Goal: Information Seeking & Learning: Compare options

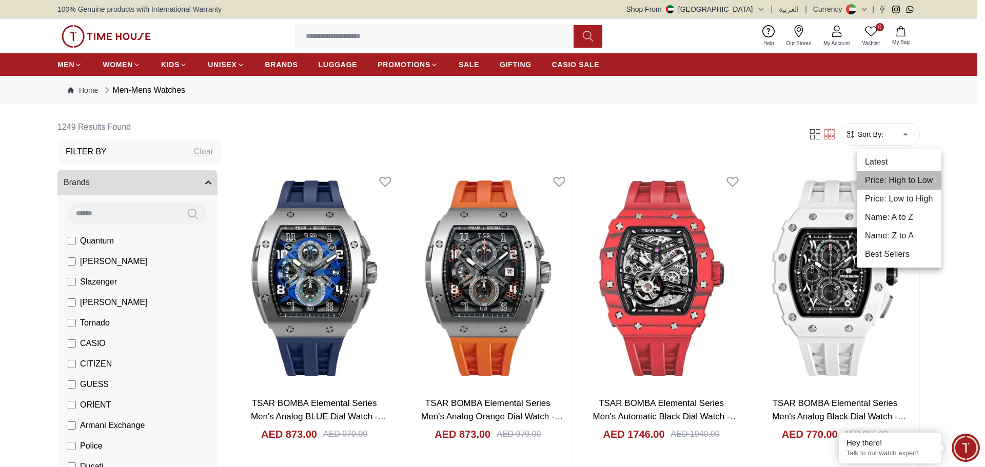
click at [910, 185] on li "Price: High to Low" at bounding box center [899, 180] width 85 height 18
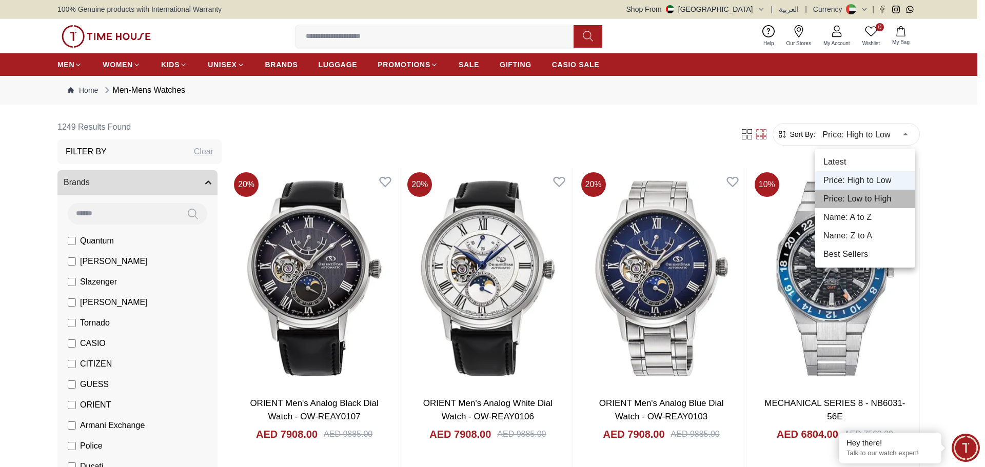
click at [891, 197] on li "Price: Low to High" at bounding box center [865, 199] width 100 height 18
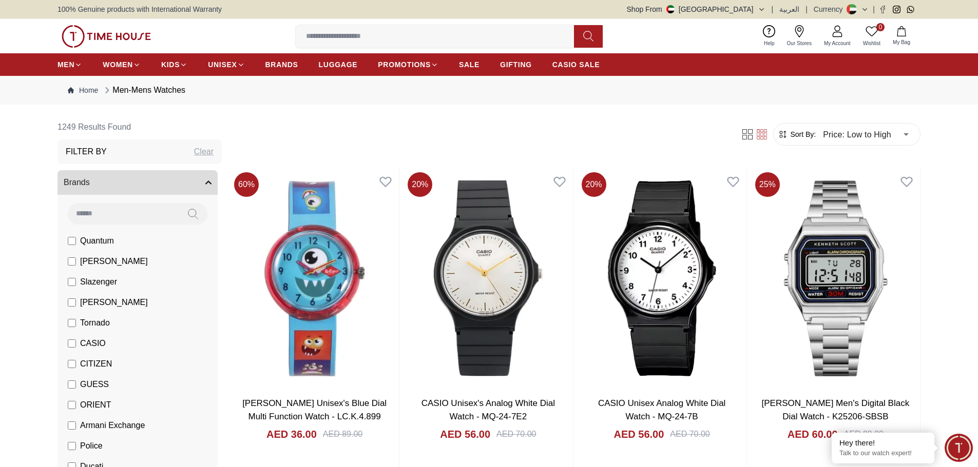
click at [206, 182] on icon "button" at bounding box center [208, 183] width 5 height 3
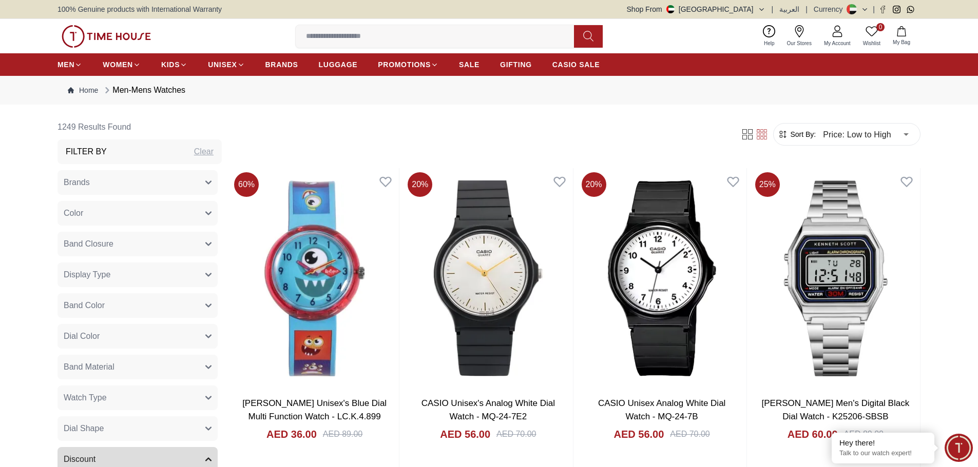
click at [205, 246] on icon "button" at bounding box center [208, 244] width 6 height 6
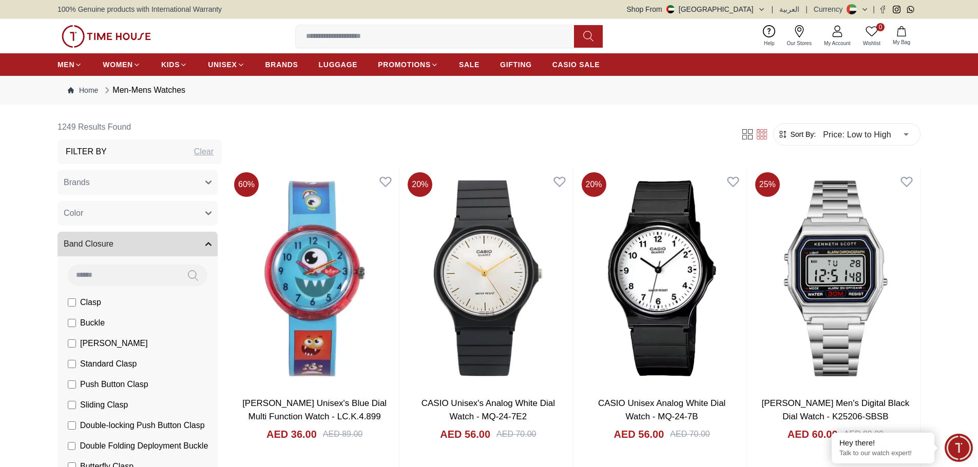
click at [205, 246] on icon "button" at bounding box center [208, 244] width 6 height 6
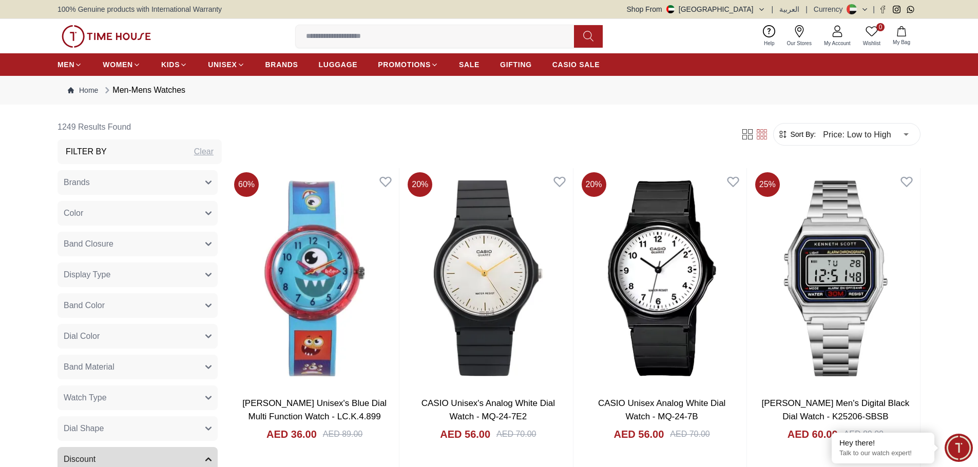
click at [206, 274] on icon "button" at bounding box center [208, 275] width 5 height 3
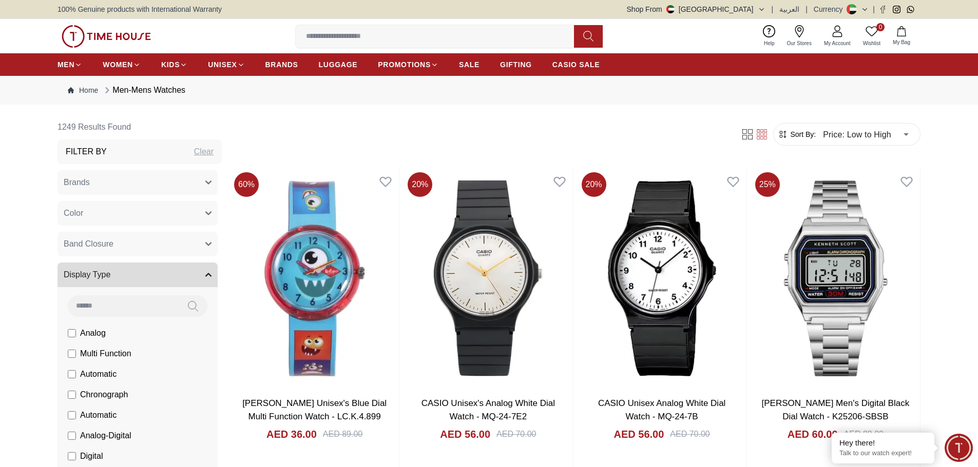
click at [205, 274] on icon "button" at bounding box center [208, 275] width 6 height 6
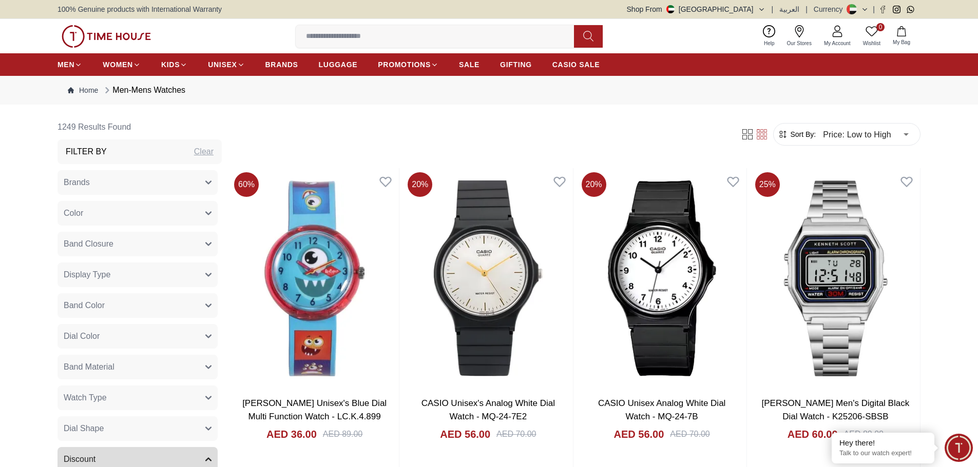
click at [197, 364] on button "Band Material" at bounding box center [137, 367] width 160 height 25
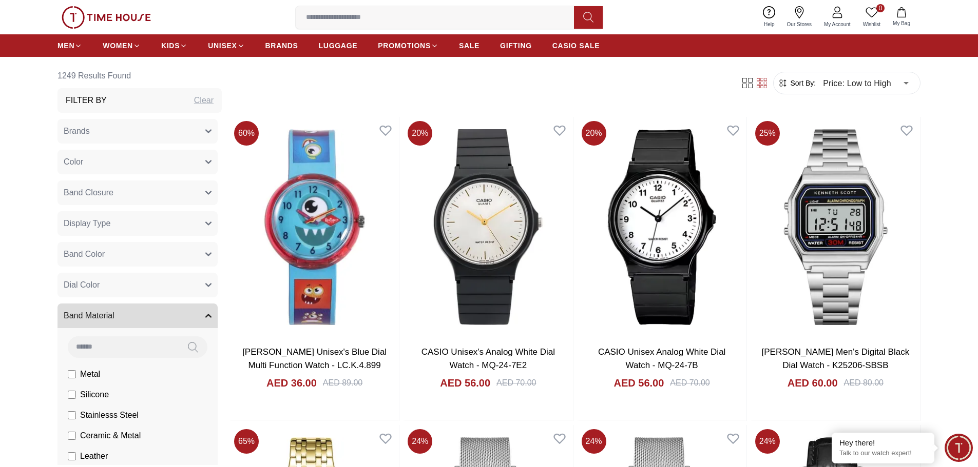
scroll to position [205, 0]
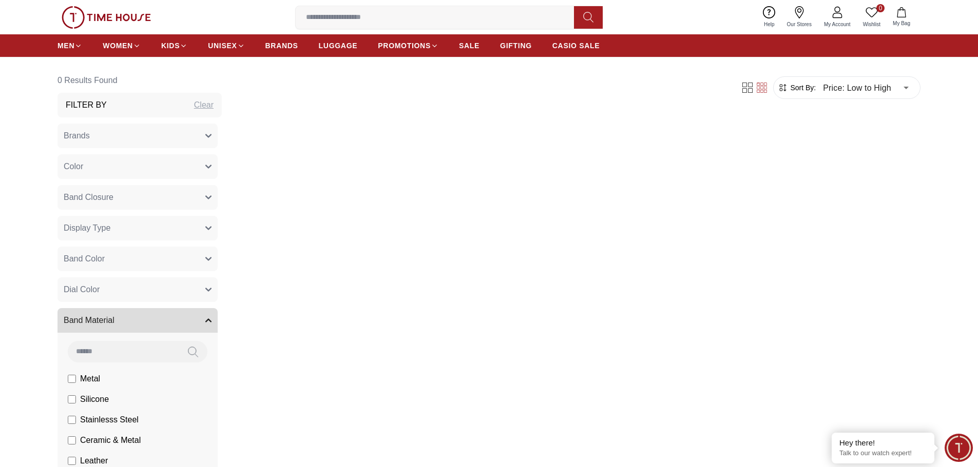
scroll to position [103, 0]
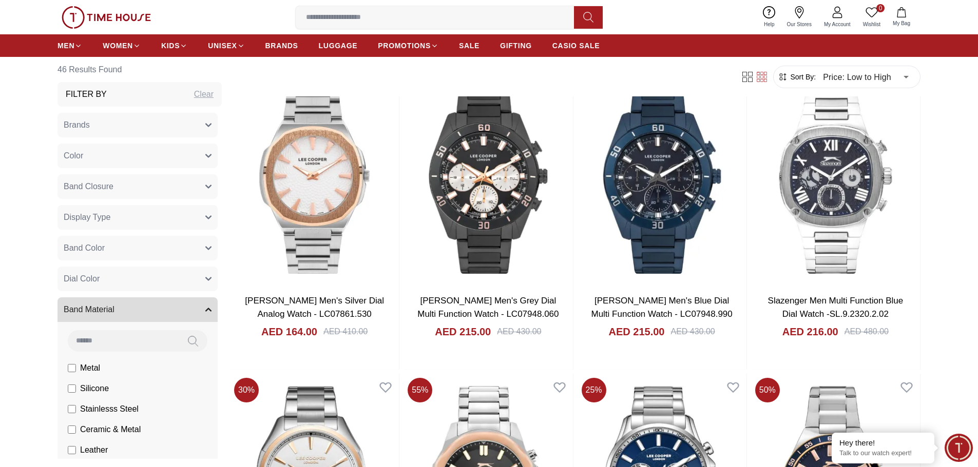
click at [196, 314] on button "Band Material" at bounding box center [137, 310] width 160 height 25
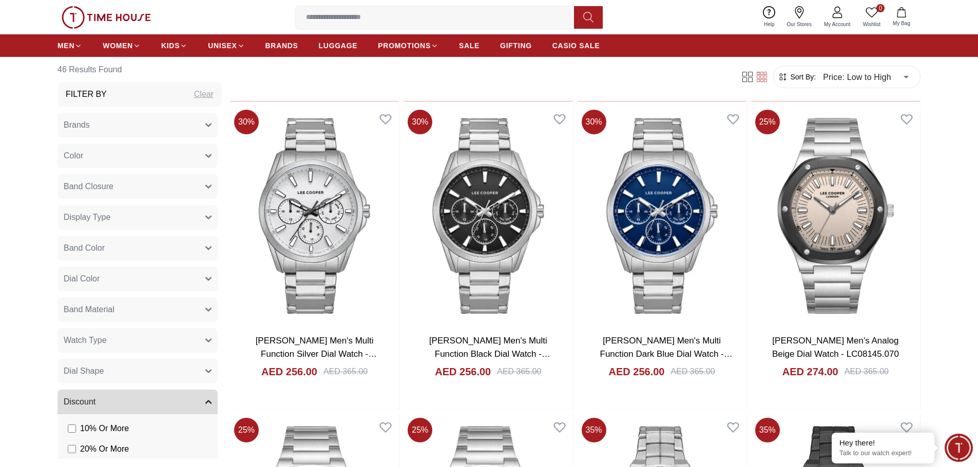
scroll to position [770, 0]
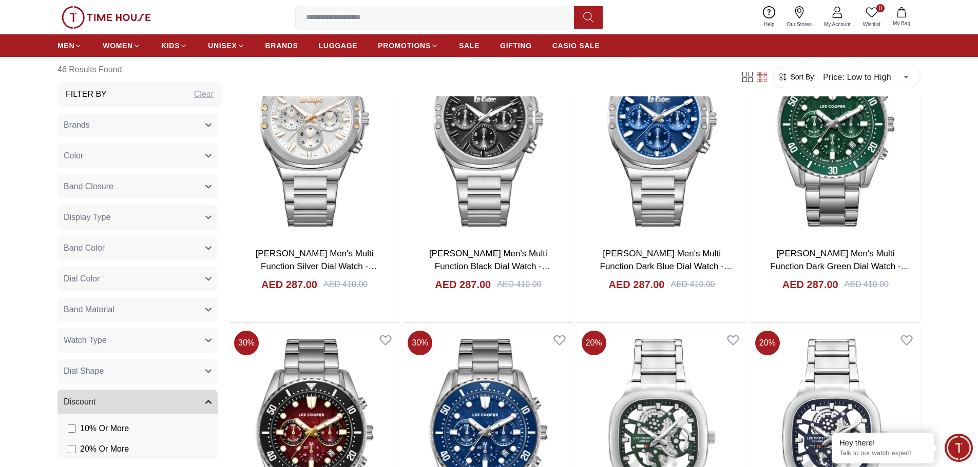
scroll to position [1899, 0]
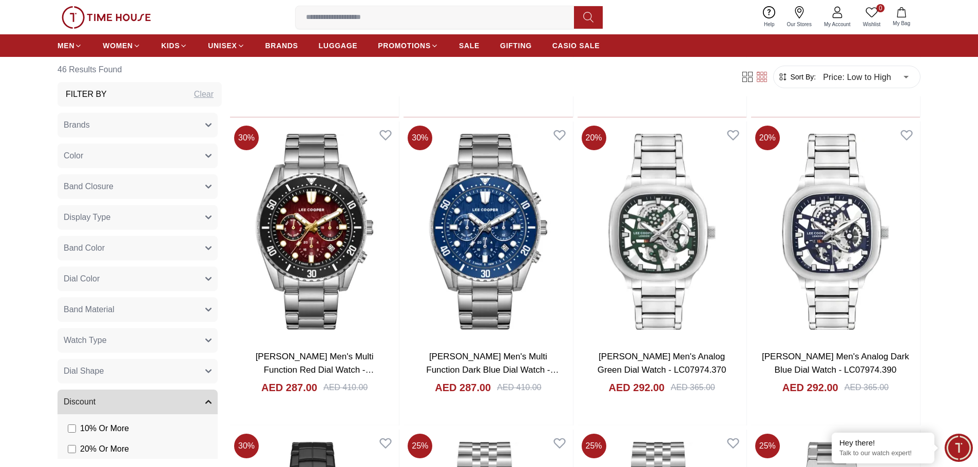
click at [205, 402] on icon "button" at bounding box center [208, 402] width 6 height 6
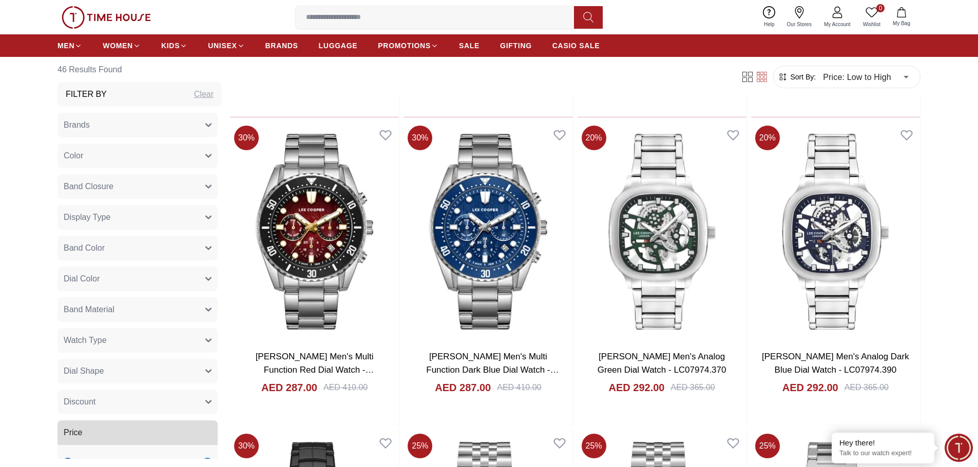
click at [205, 125] on icon "button" at bounding box center [208, 125] width 6 height 6
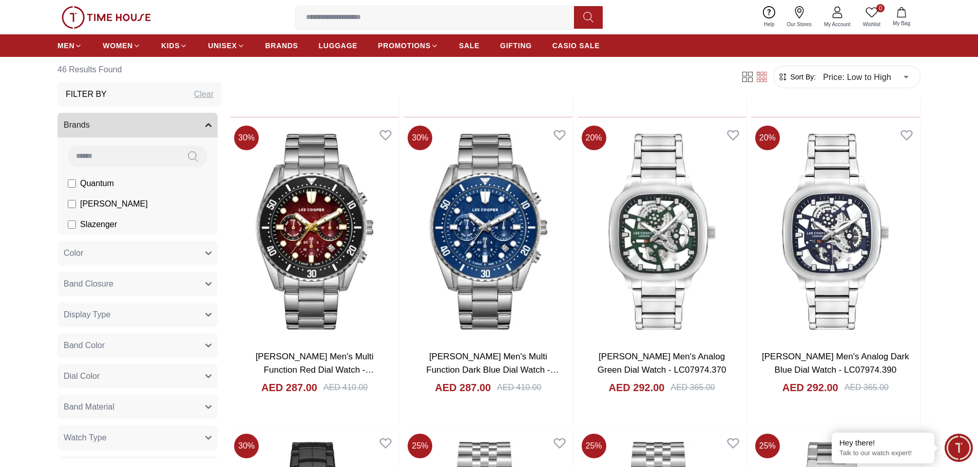
click at [194, 94] on div "Clear" at bounding box center [203, 94] width 19 height 12
type input "******"
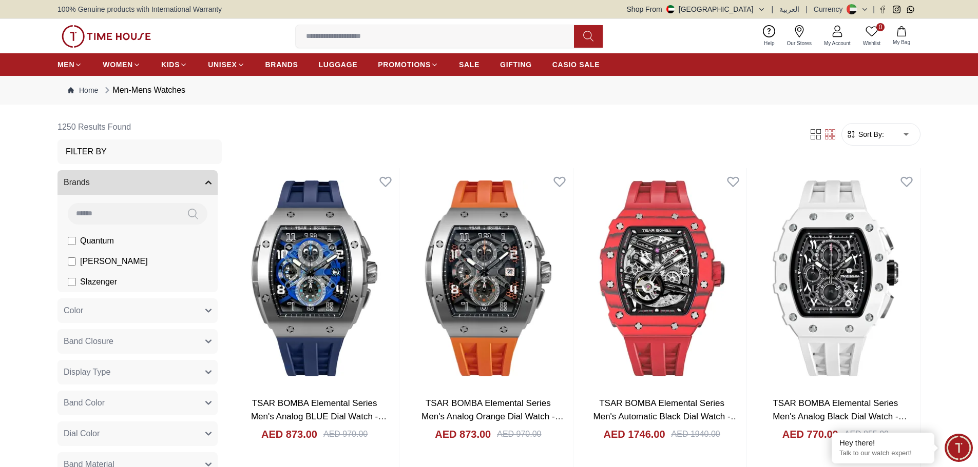
click at [198, 179] on button "Brands" at bounding box center [137, 182] width 160 height 25
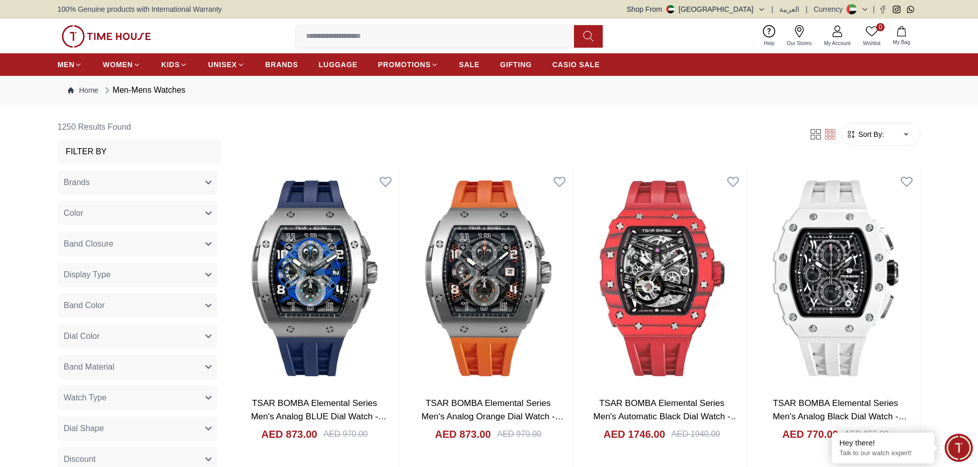
click at [205, 180] on icon "button" at bounding box center [208, 183] width 6 height 6
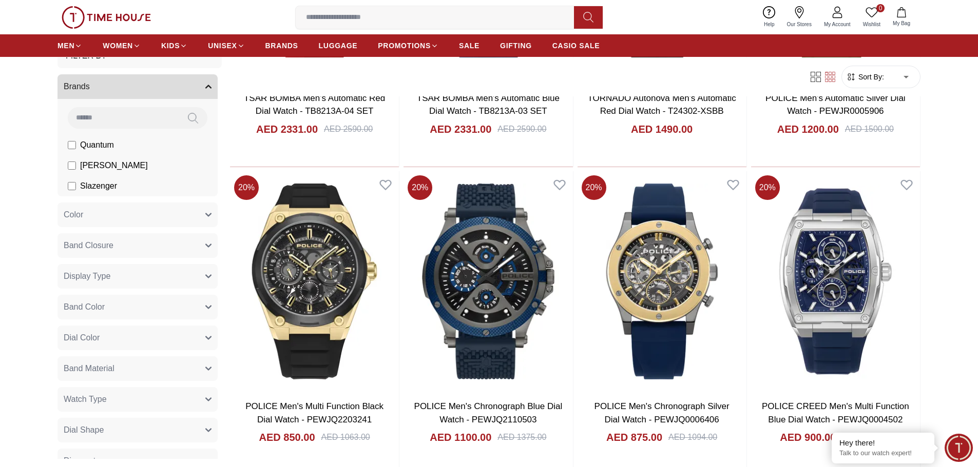
scroll to position [146, 0]
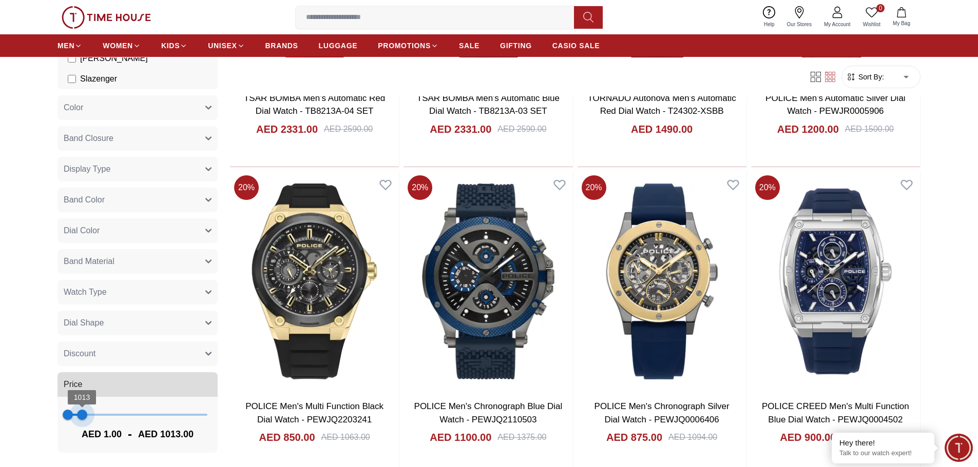
type input "***"
drag, startPoint x: 198, startPoint y: 415, endPoint x: 81, endPoint y: 415, distance: 117.5
click at [81, 415] on span "974" at bounding box center [81, 415] width 10 height 10
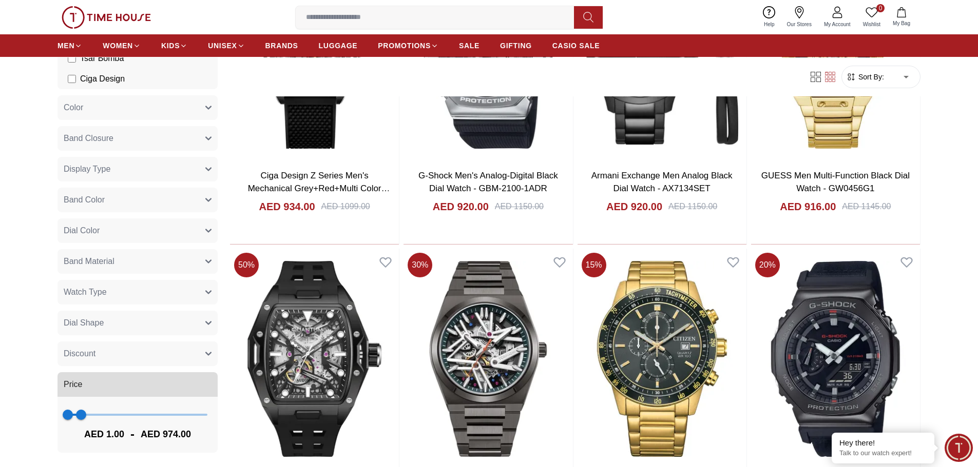
scroll to position [1232, 0]
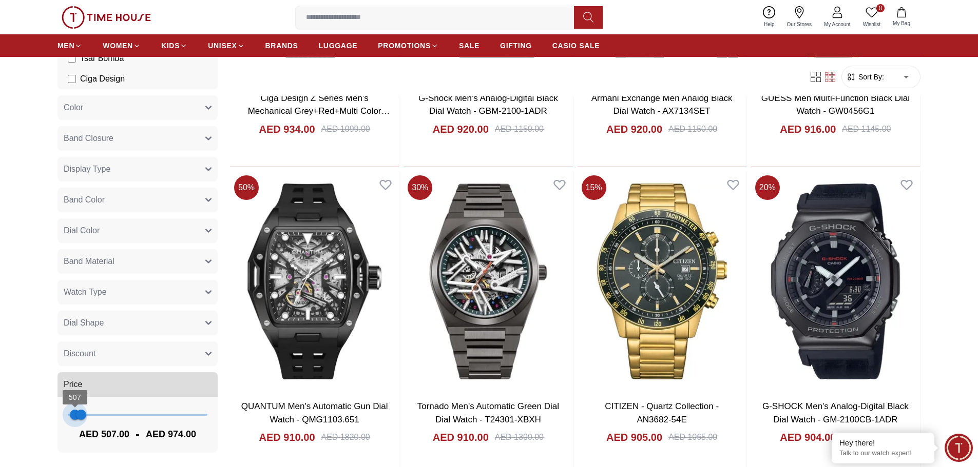
type input "***"
drag, startPoint x: 64, startPoint y: 412, endPoint x: 75, endPoint y: 413, distance: 11.3
click at [75, 413] on span "585" at bounding box center [76, 415] width 10 height 10
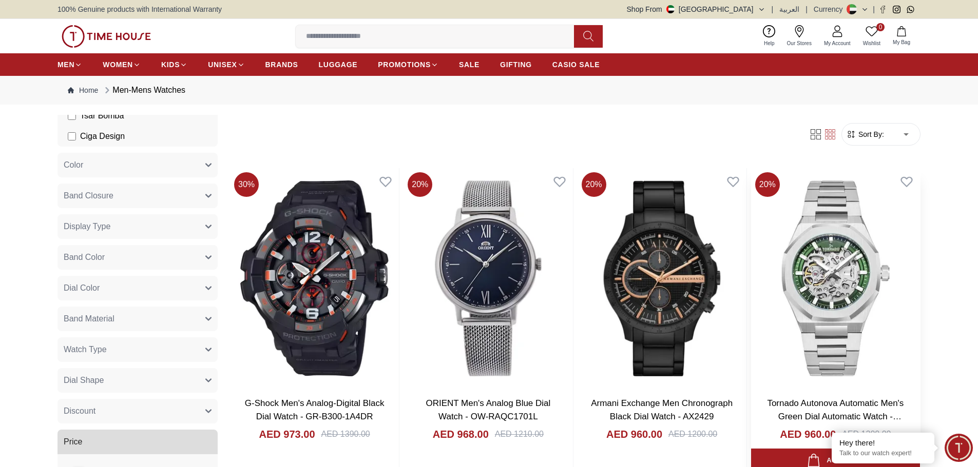
scroll to position [351, 0]
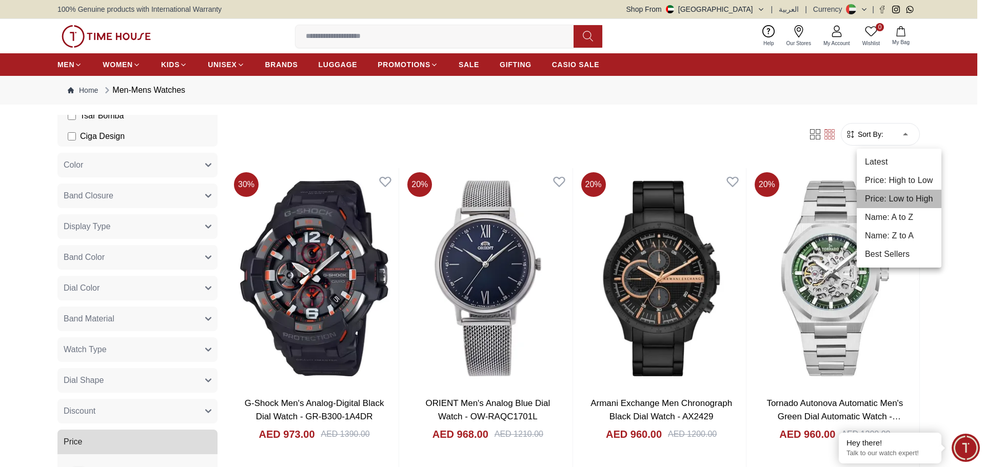
click at [912, 193] on li "Price: Low to High" at bounding box center [899, 199] width 85 height 18
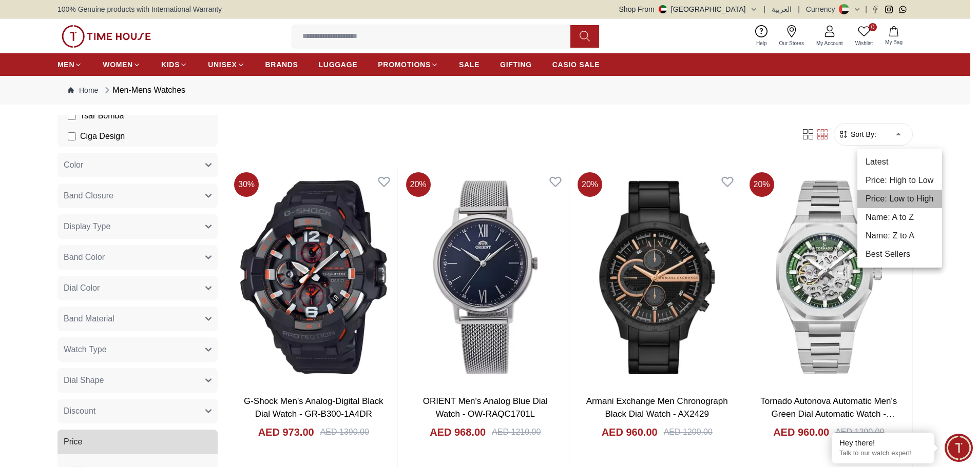
type input "*"
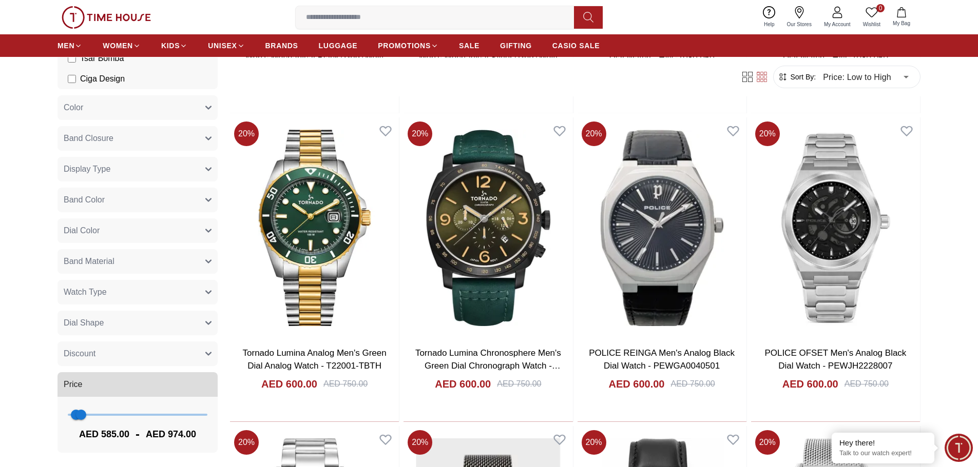
scroll to position [1180, 0]
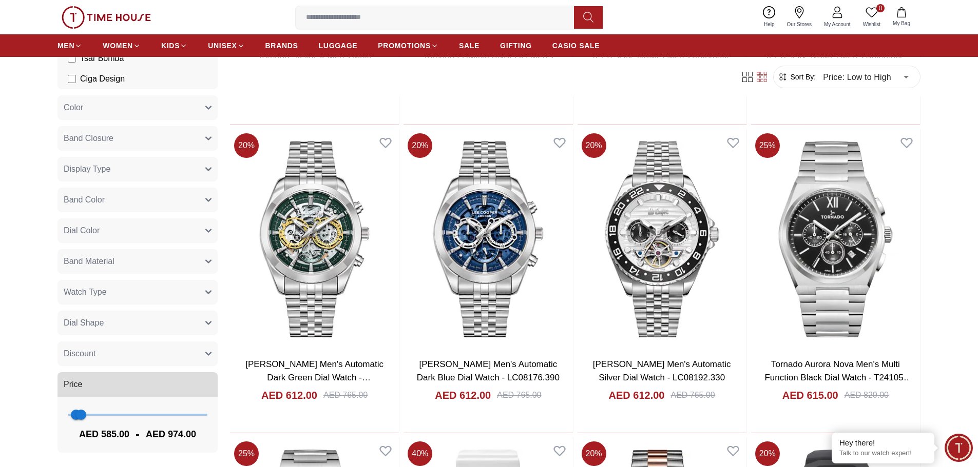
scroll to position [2591, 0]
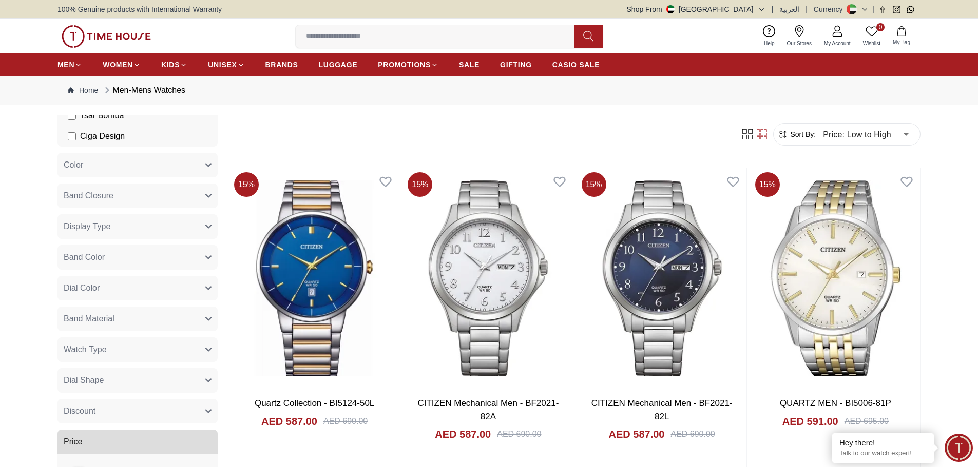
drag, startPoint x: 18, startPoint y: 352, endPoint x: 74, endPoint y: 101, distance: 257.1
